Goal: Navigation & Orientation: Find specific page/section

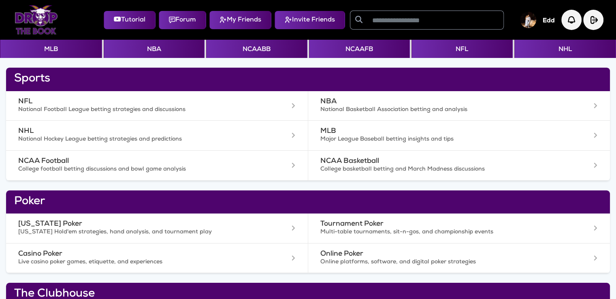
click at [38, 20] on img at bounding box center [36, 19] width 43 height 29
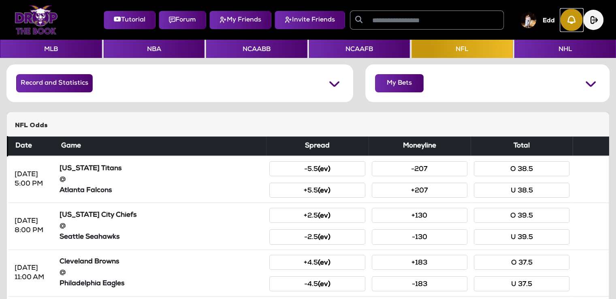
click at [573, 18] on img "button" at bounding box center [571, 20] width 22 height 22
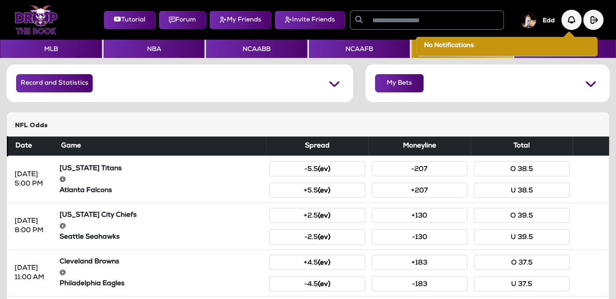
click at [544, 6] on div "Tutorial Forum My Friends Invite Friends Edd No Notifications No Notifications" at bounding box center [307, 19] width 603 height 33
